Goal: Task Accomplishment & Management: Use online tool/utility

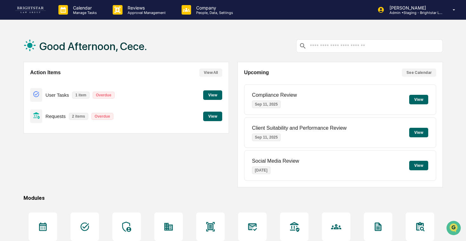
click at [202, 94] on div "User Tasks 1 item Overdue View" at bounding box center [126, 94] width 192 height 21
click at [209, 94] on button "View" at bounding box center [212, 96] width 19 height 10
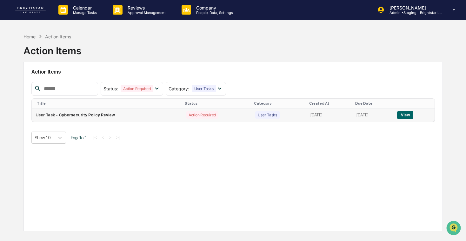
click at [146, 118] on td "User Task - Cybersecurity Policy Review" at bounding box center [107, 115] width 151 height 13
click at [91, 10] on p "Calendar" at bounding box center [84, 7] width 32 height 5
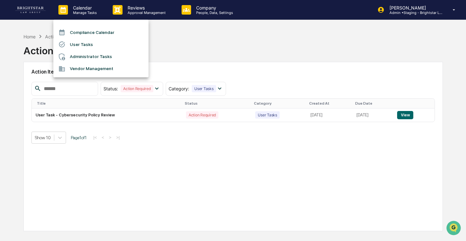
click at [93, 41] on li "User Tasks" at bounding box center [100, 44] width 95 height 12
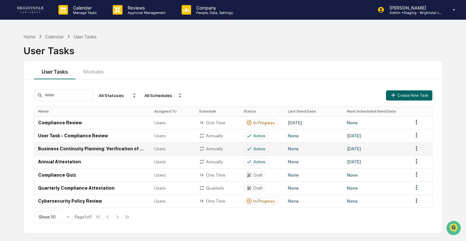
click at [126, 148] on td "Business Continuity Planning: Verification of Work-From-Home trial" at bounding box center [92, 149] width 116 height 13
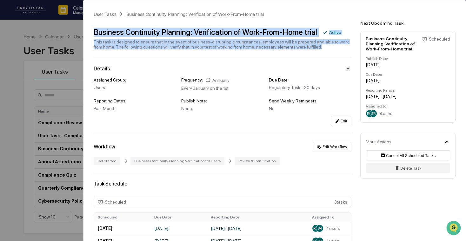
drag, startPoint x: 111, startPoint y: 50, endPoint x: 92, endPoint y: 33, distance: 25.2
click at [92, 33] on div "User Tasks Business Continuity Planning: Verification of Work-From-Home trial B…" at bounding box center [275, 197] width 382 height 395
copy div "Business Continuity Planning: Verification of Work-From-Home trial Active This …"
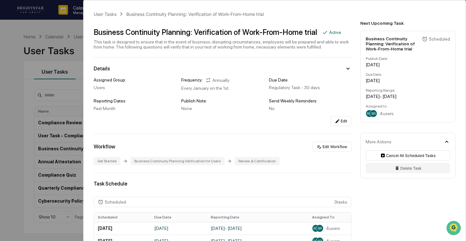
click at [29, 32] on div "User Tasks Business Continuity Planning: Verification of Work-From-Home trial B…" at bounding box center [233, 120] width 466 height 241
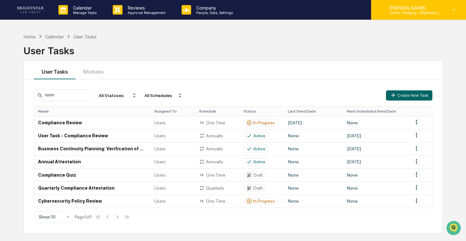
click at [408, 11] on p "Admin • Staging - Brightstar Law Group" at bounding box center [414, 12] width 59 height 4
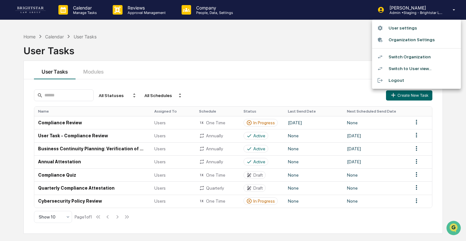
click at [404, 59] on li "Switch Organization" at bounding box center [416, 57] width 89 height 12
